Goal: Find specific page/section: Find specific page/section

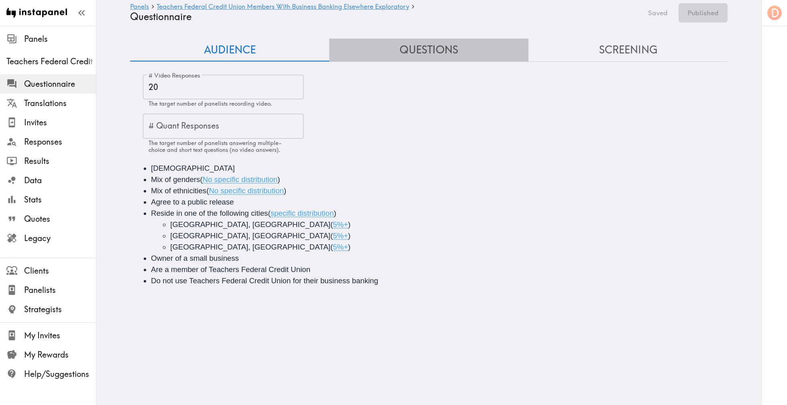
click at [435, 49] on button "Questions" at bounding box center [428, 50] width 199 height 23
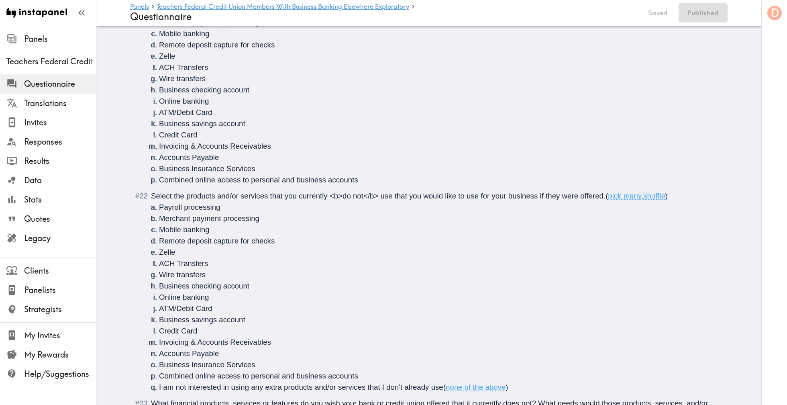
scroll to position [1996, 0]
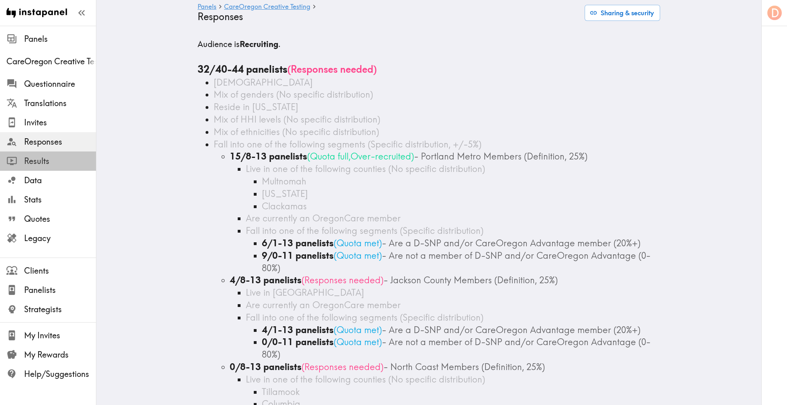
click at [41, 167] on span "Results" at bounding box center [60, 161] width 72 height 14
